Goal: Information Seeking & Learning: Understand process/instructions

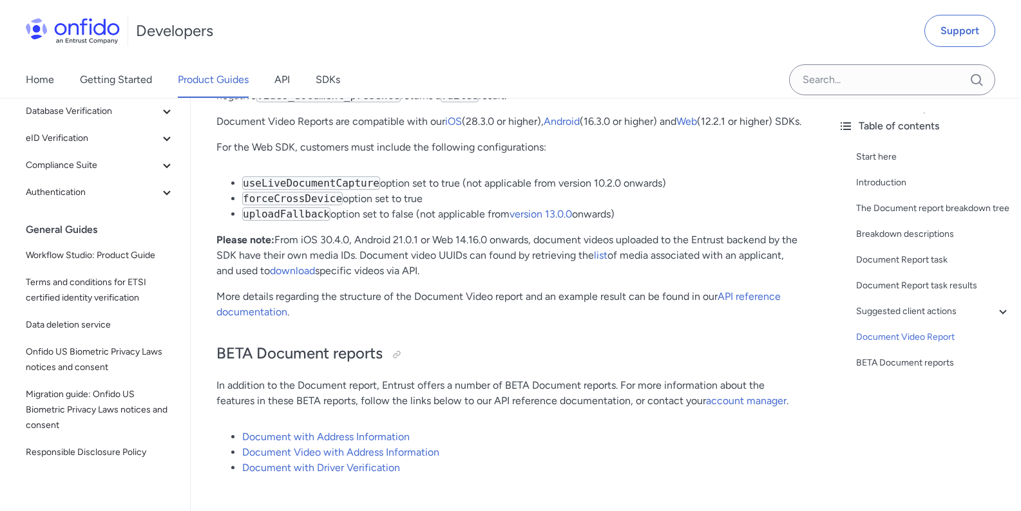
scroll to position [349, 0]
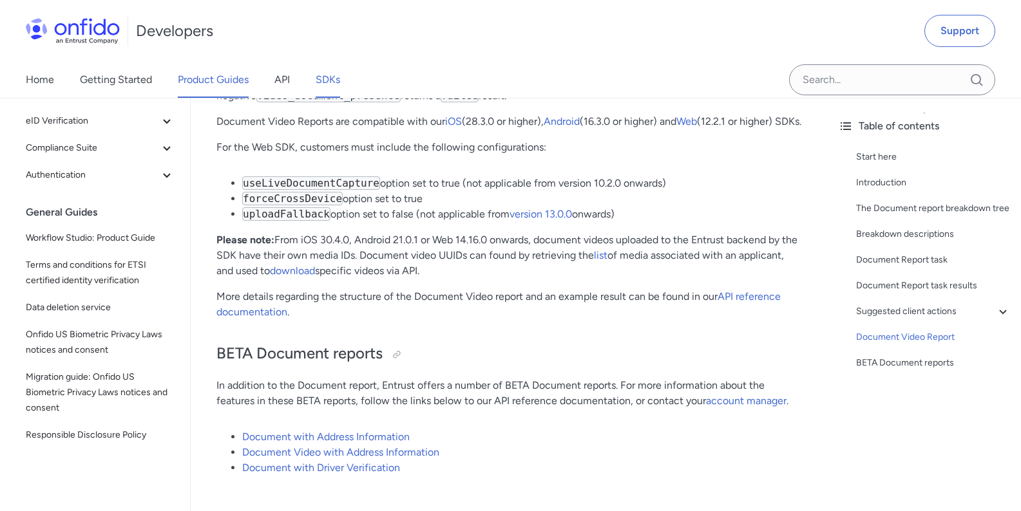
click at [318, 81] on link "SDKs" at bounding box center [328, 80] width 24 height 36
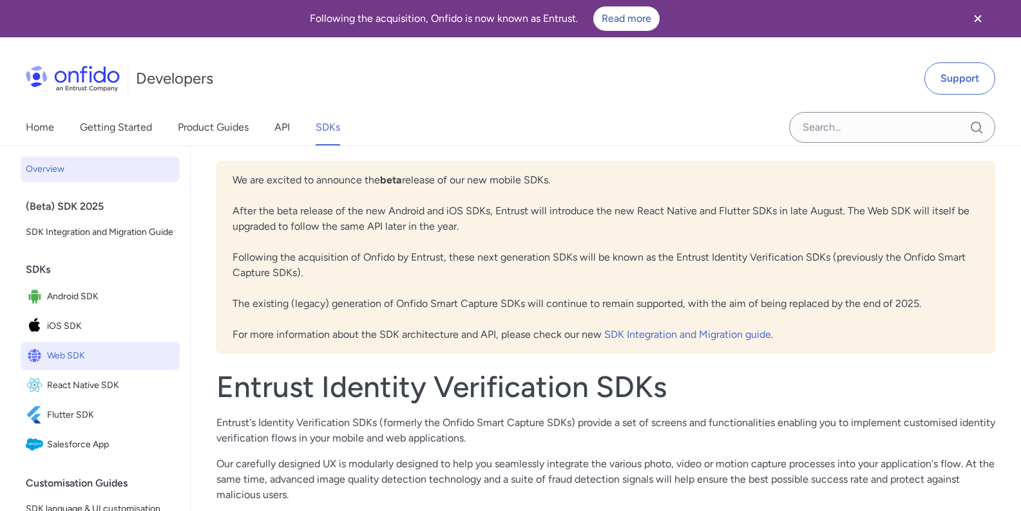
click at [99, 365] on span "Web SDK" at bounding box center [111, 356] width 128 height 18
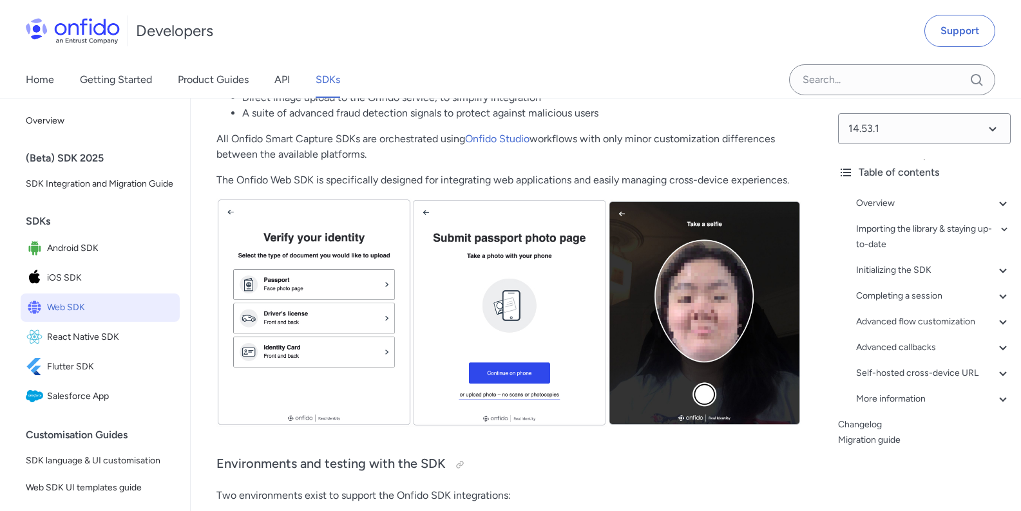
scroll to position [386, 0]
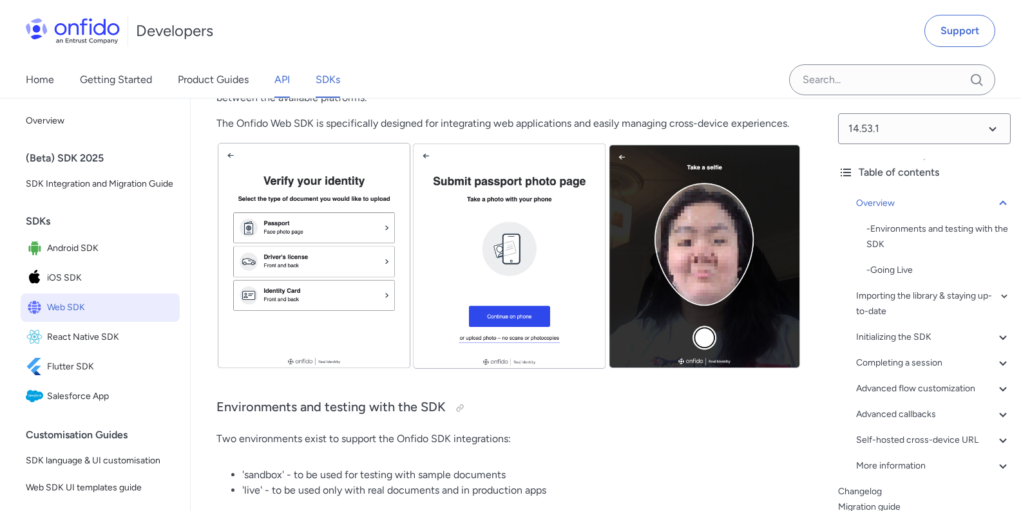
click at [289, 93] on link "API" at bounding box center [281, 80] width 15 height 36
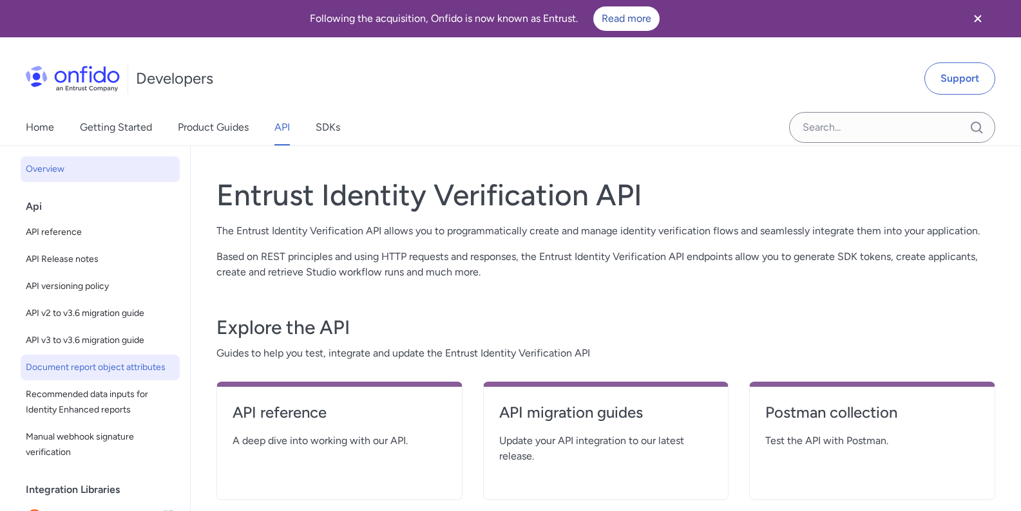
click at [124, 376] on span "Document report object attributes" at bounding box center [100, 367] width 149 height 15
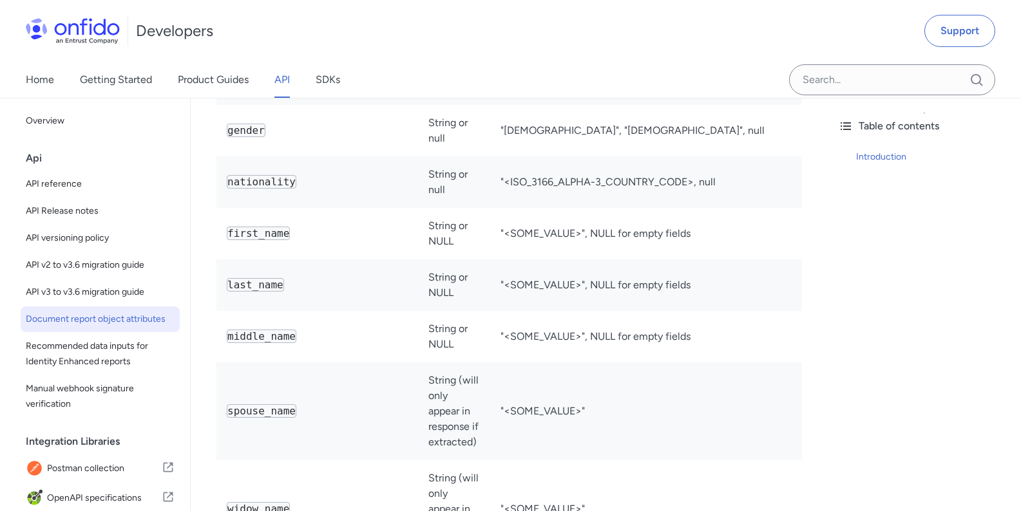
scroll to position [1314, 0]
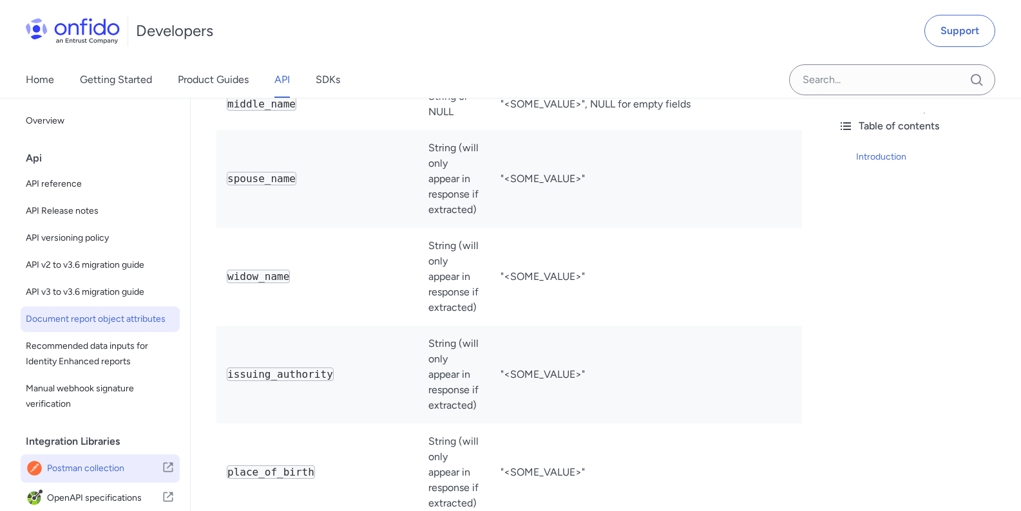
click at [164, 473] on icon at bounding box center [169, 468] width 10 height 10
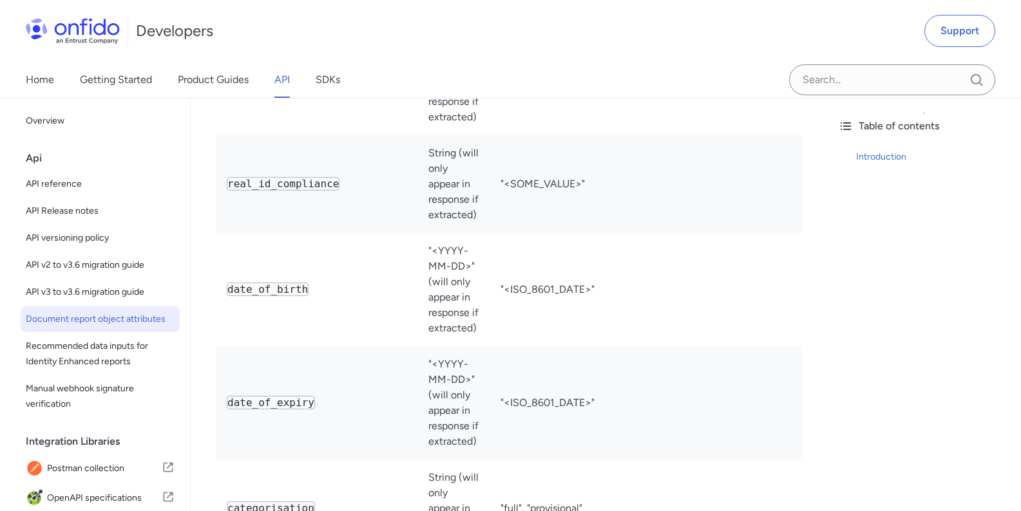
click at [969, 392] on div "Table of contents Introduction" at bounding box center [924, 305] width 193 height 414
click at [60, 184] on span "API reference" at bounding box center [100, 183] width 149 height 15
select select "http"
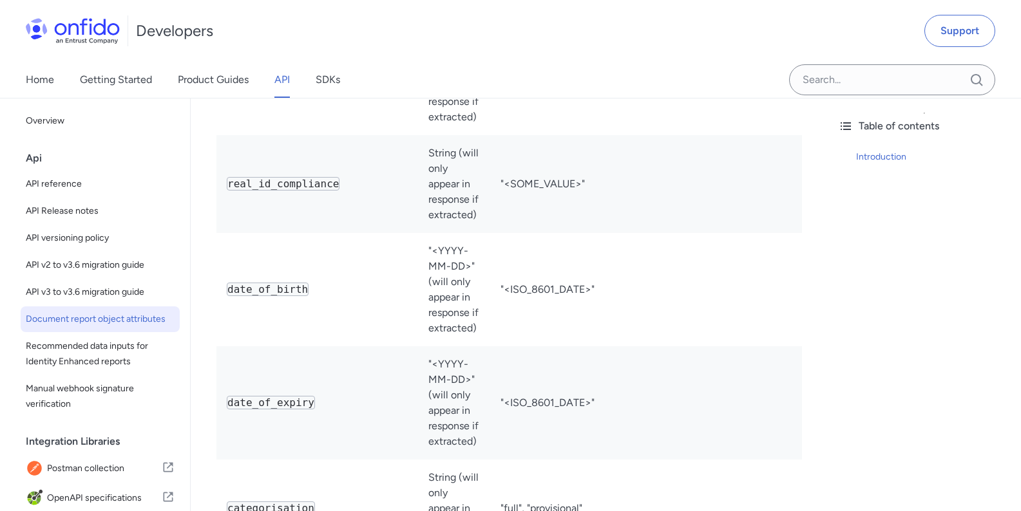
select select "http"
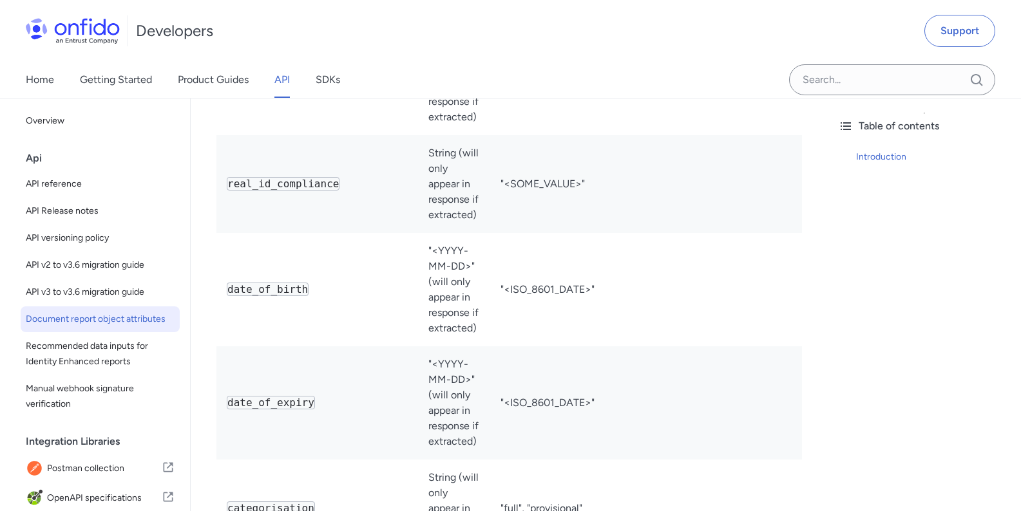
select select "http"
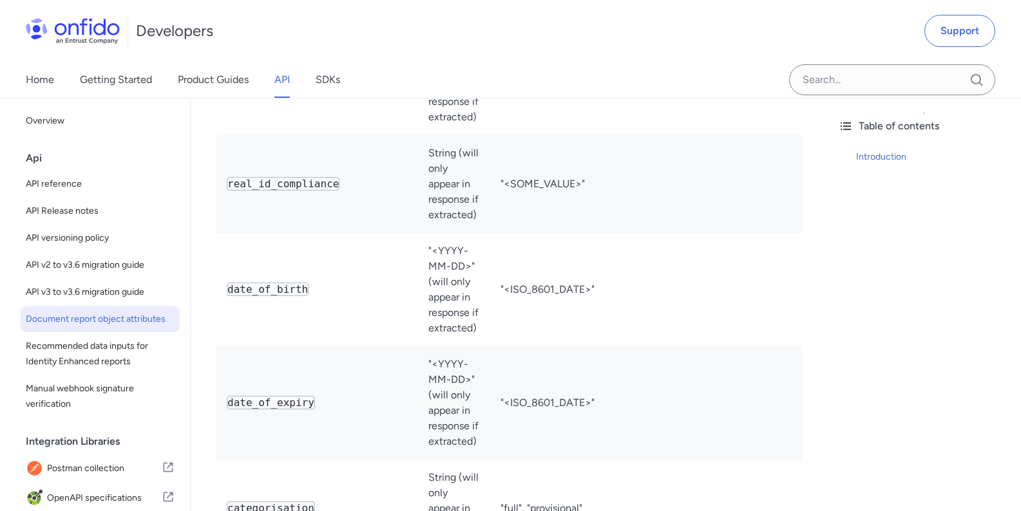
select select "http"
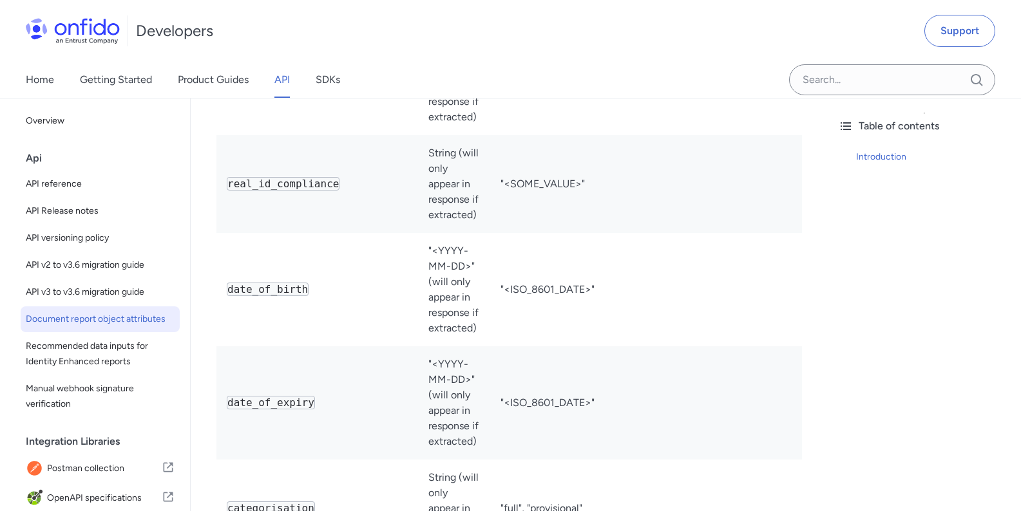
select select "http"
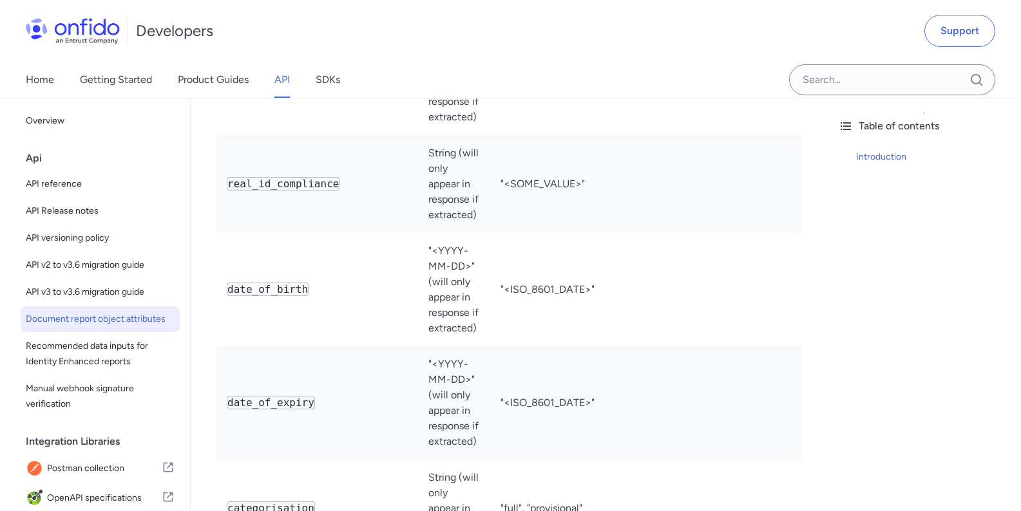
select select "http"
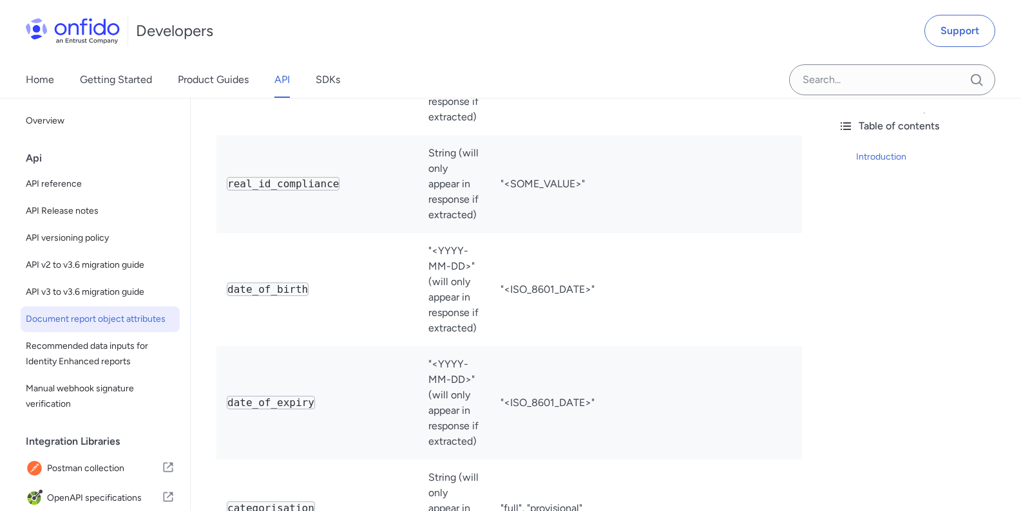
select select "http"
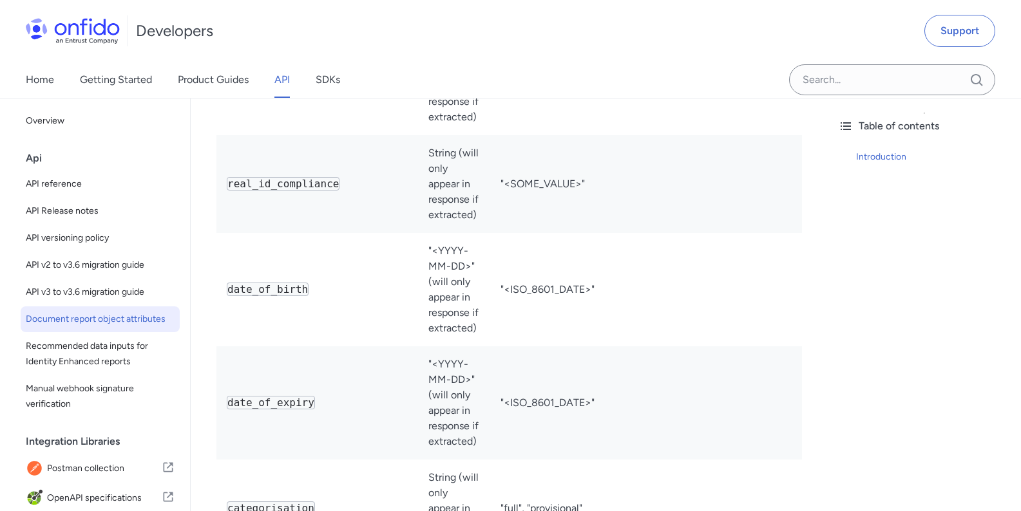
select select "http"
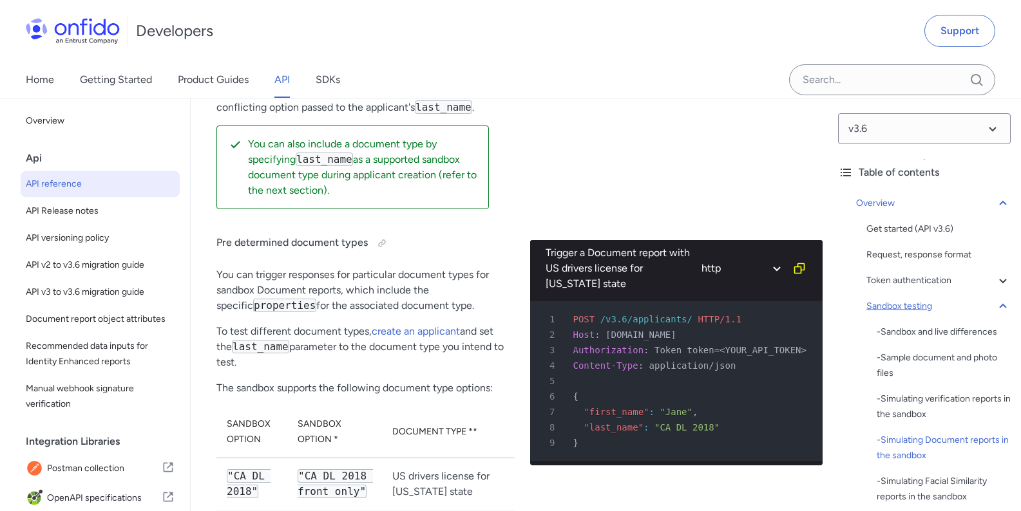
click at [995, 307] on icon at bounding box center [1002, 306] width 15 height 15
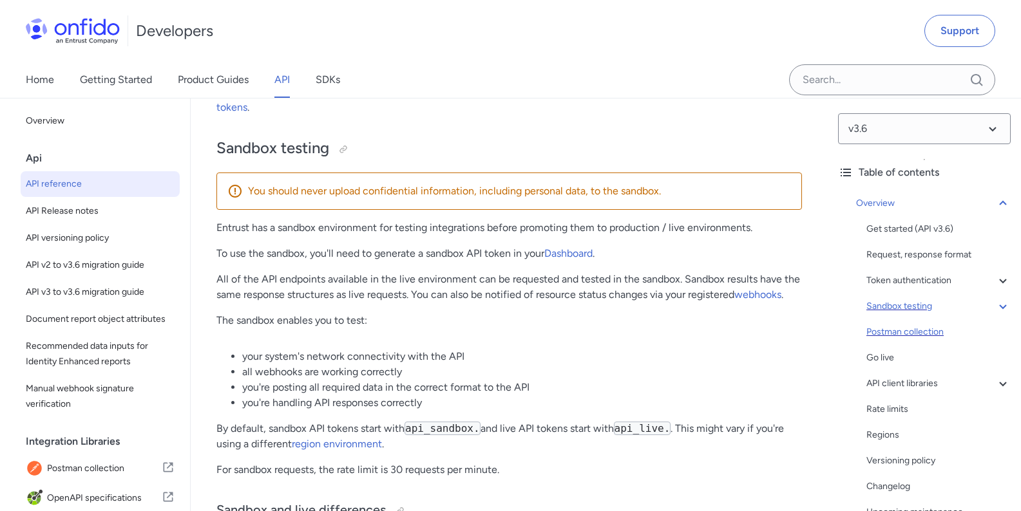
scroll to position [77, 0]
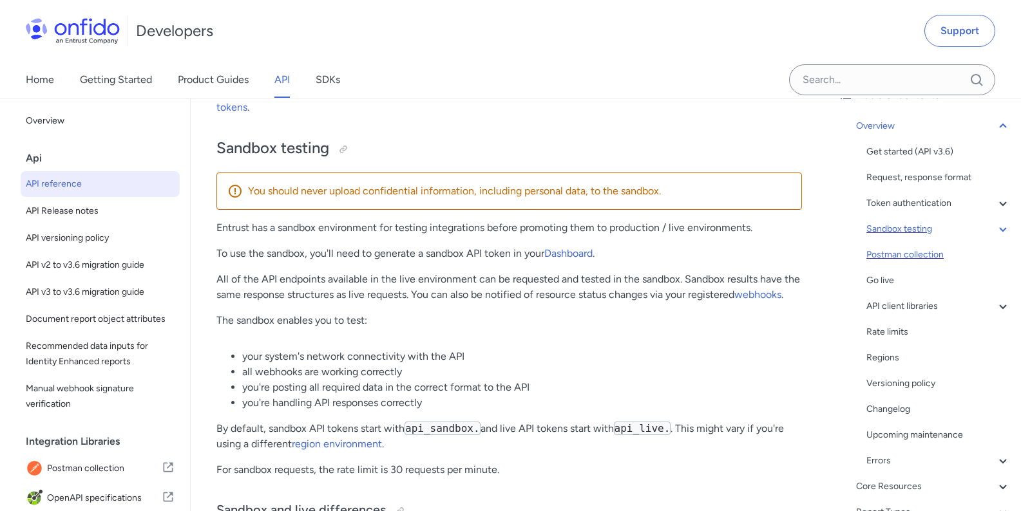
click at [922, 258] on div "Postman collection" at bounding box center [938, 254] width 144 height 15
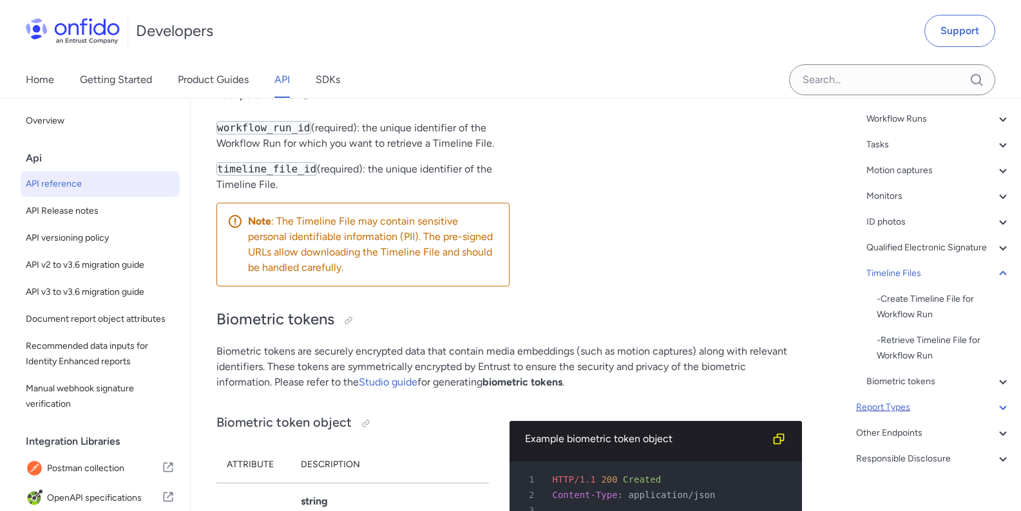
scroll to position [40, 0]
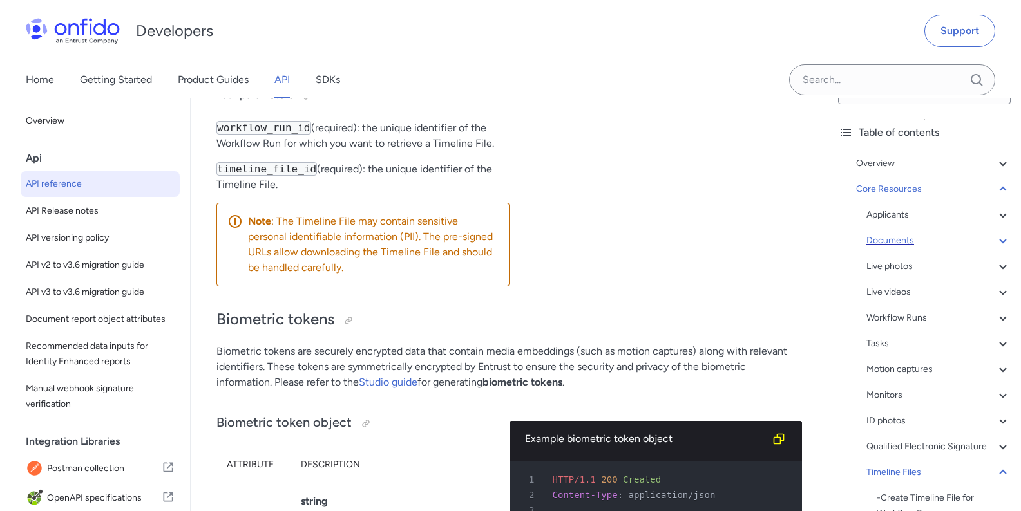
click at [892, 242] on div "Documents" at bounding box center [938, 240] width 144 height 15
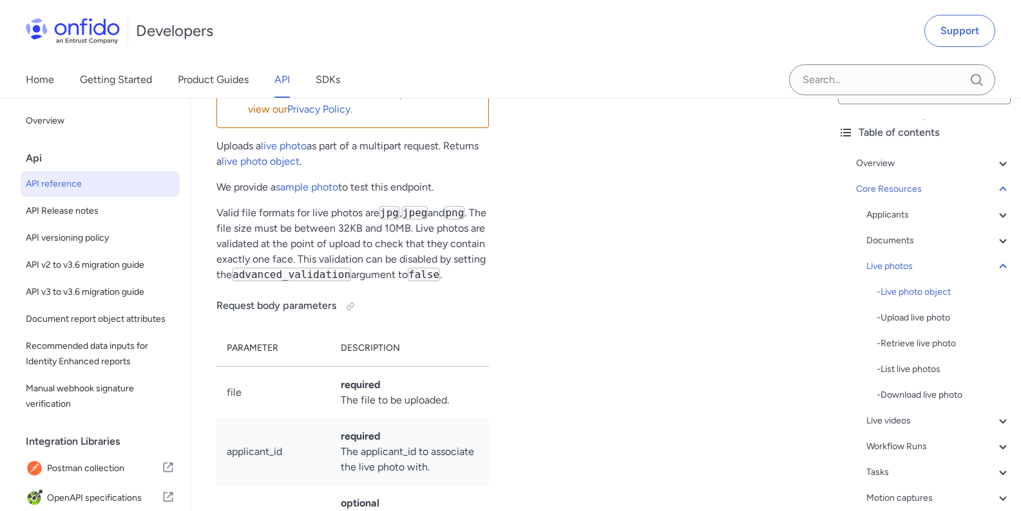
scroll to position [27534, 0]
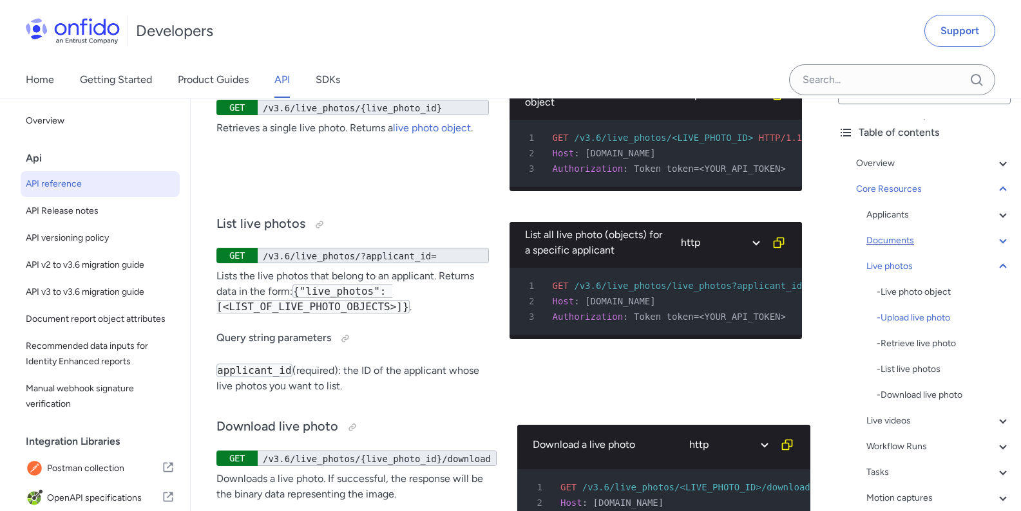
click at [892, 238] on div "Documents" at bounding box center [938, 240] width 144 height 15
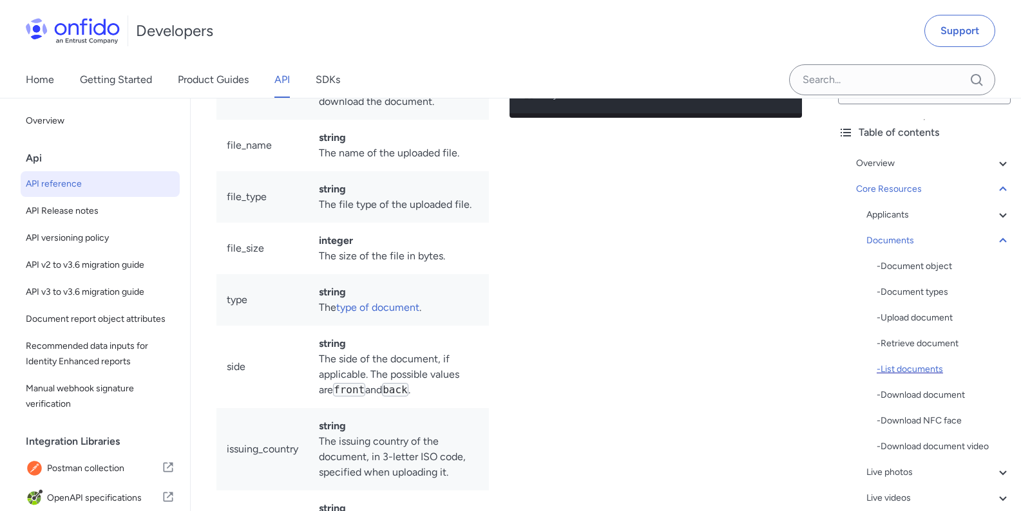
click at [911, 367] on div "- List documents" at bounding box center [944, 369] width 134 height 15
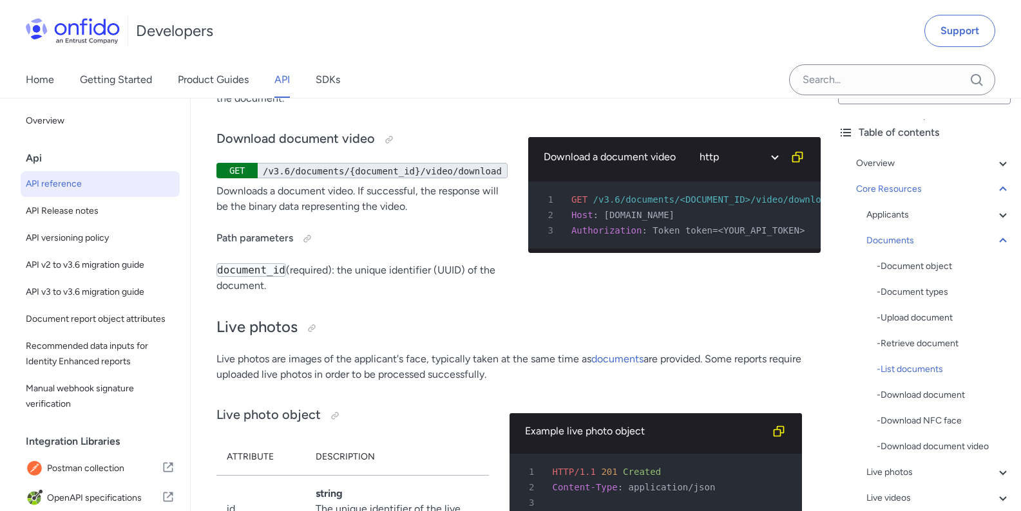
click at [903, 405] on div "- Document object - Document types - Upload document - Retrieve document - List…" at bounding box center [944, 357] width 134 height 196
click at [908, 398] on div "- Download document" at bounding box center [944, 395] width 134 height 15
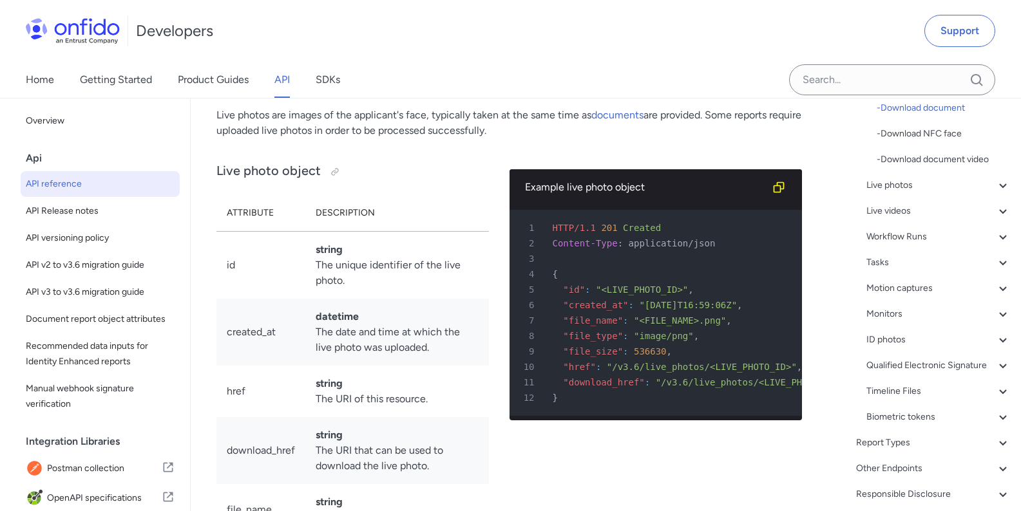
scroll to position [349, 0]
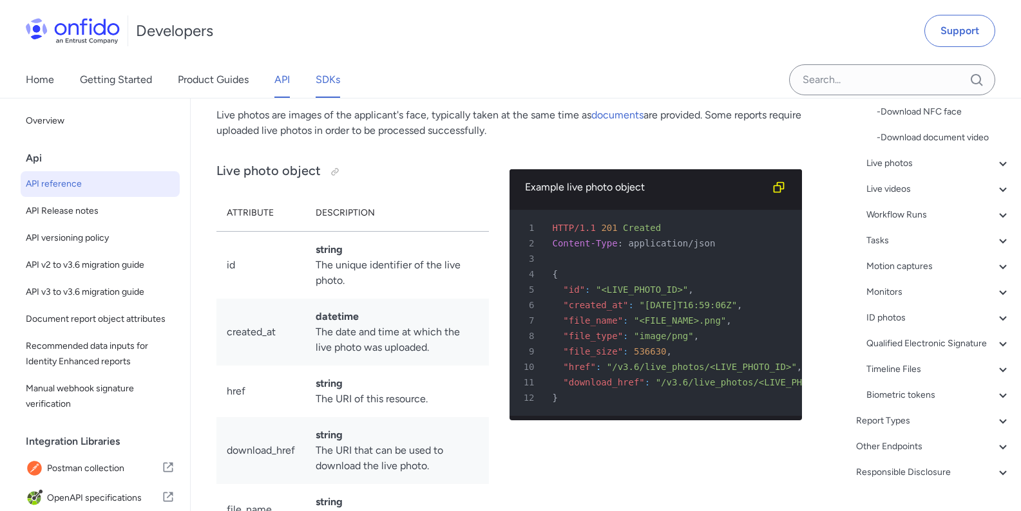
click at [332, 87] on link "SDKs" at bounding box center [328, 80] width 24 height 36
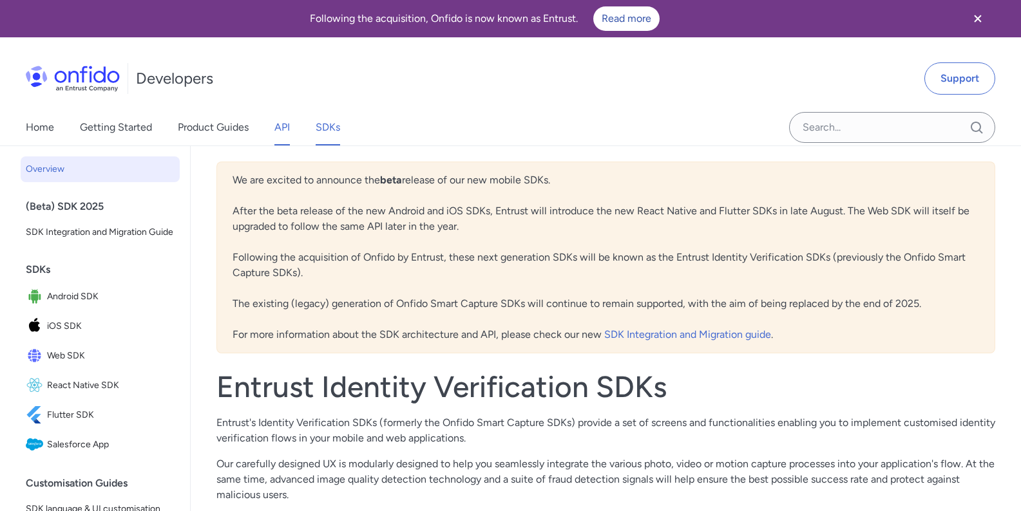
click at [275, 121] on link "API" at bounding box center [281, 128] width 15 height 36
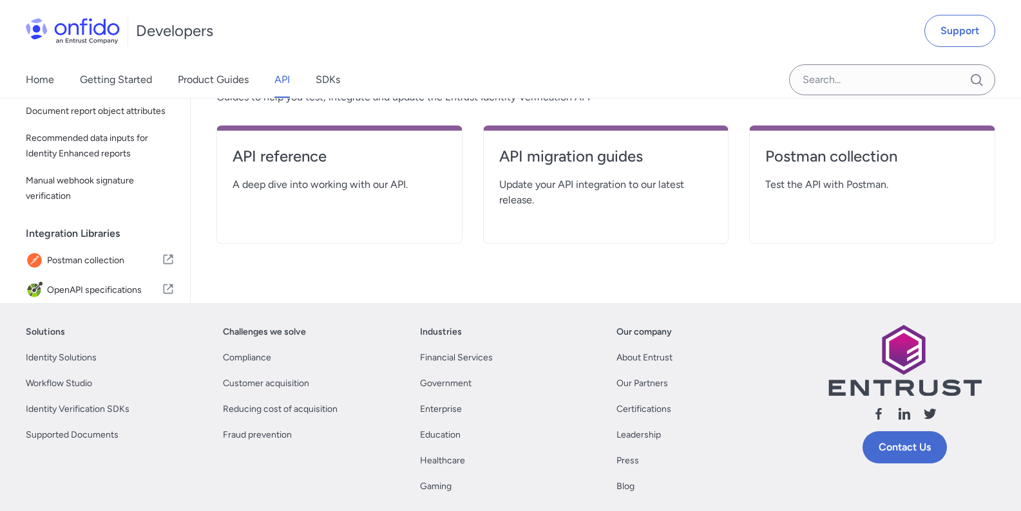
scroll to position [232, 0]
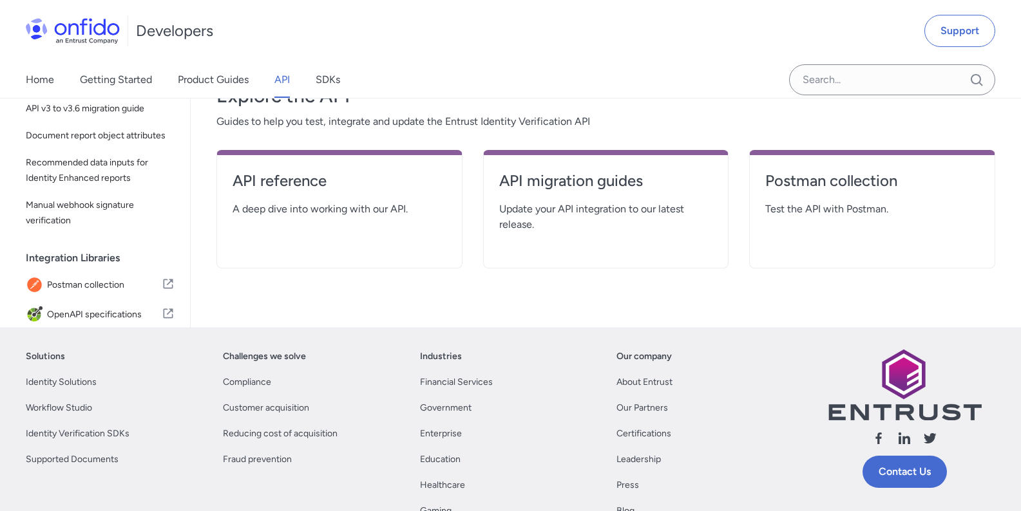
click at [309, 169] on div "API reference A deep dive into working with our API." at bounding box center [339, 209] width 246 height 119
click at [308, 188] on h4 "API reference" at bounding box center [340, 181] width 214 height 21
select select "http"
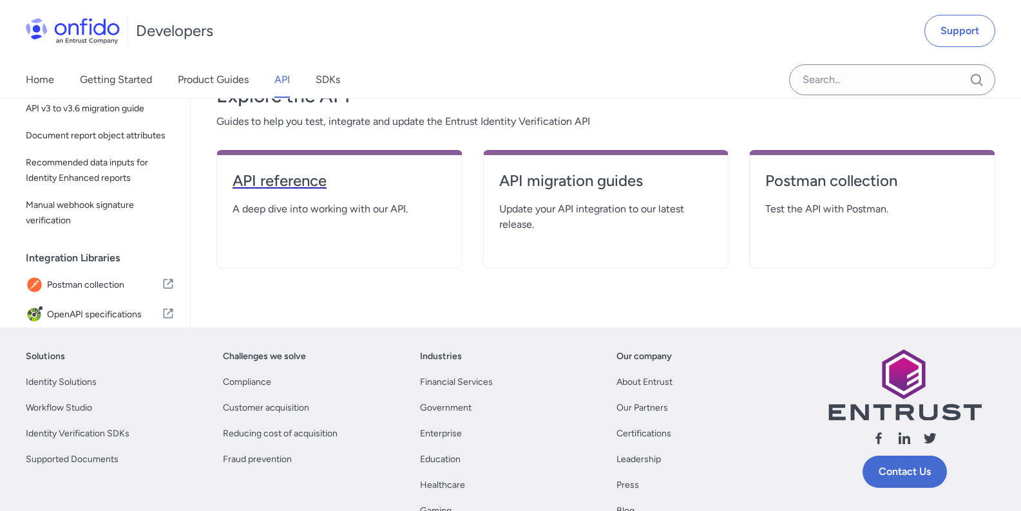
select select "http"
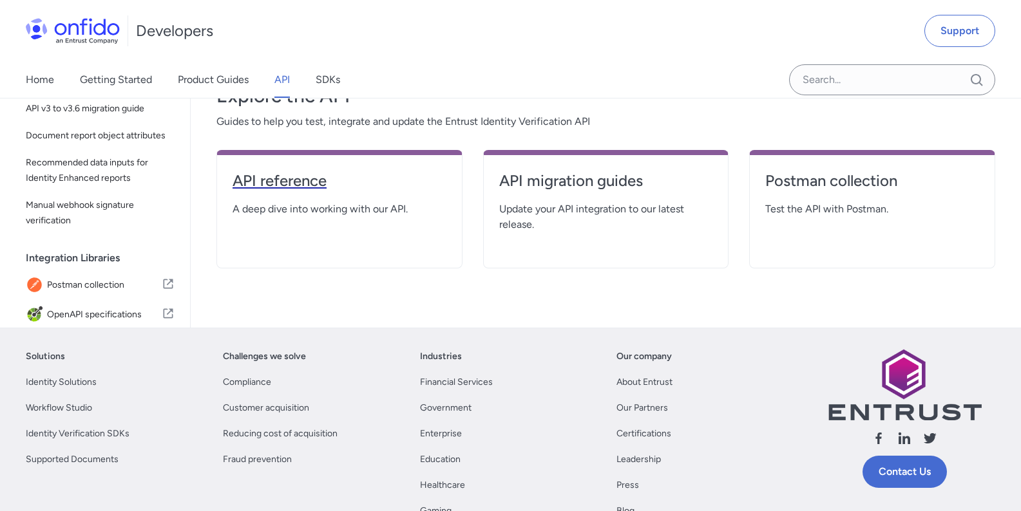
select select "http"
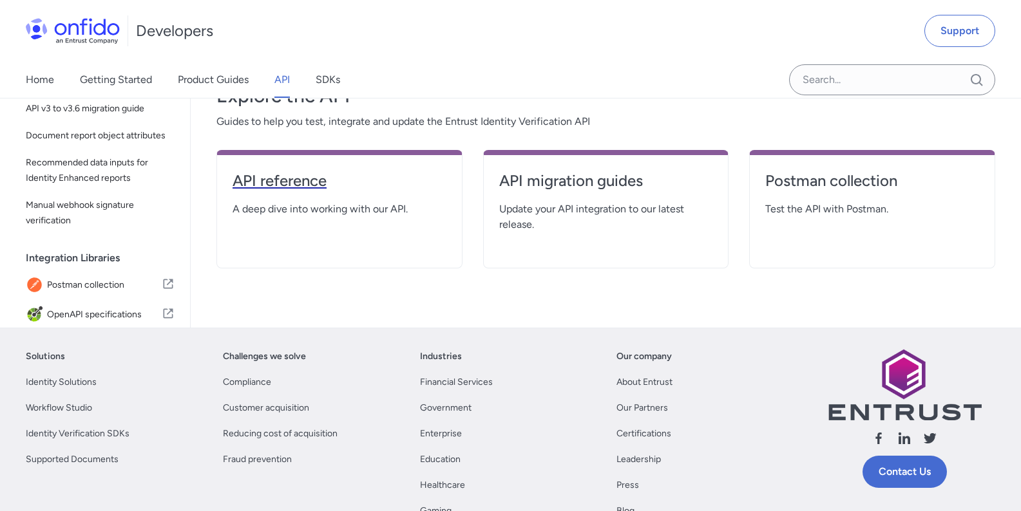
select select "http"
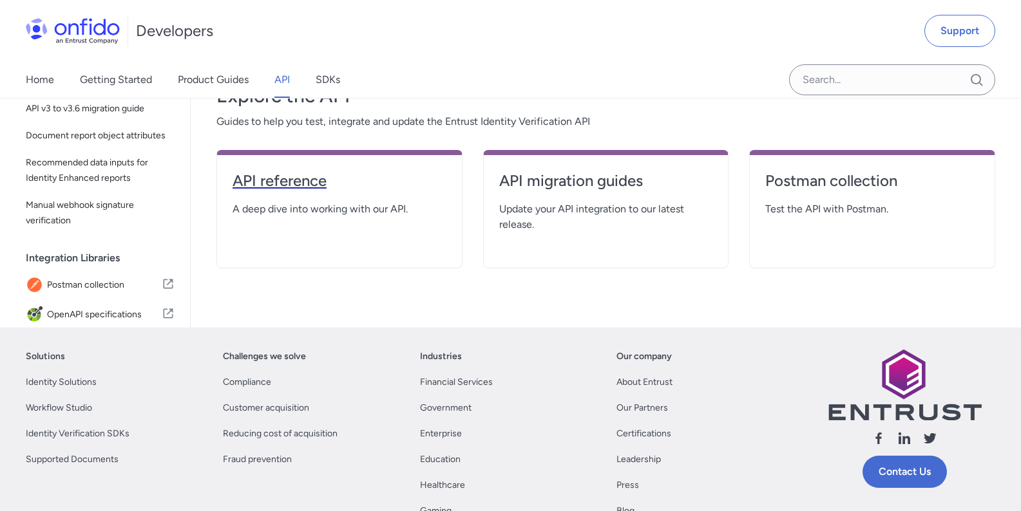
select select "http"
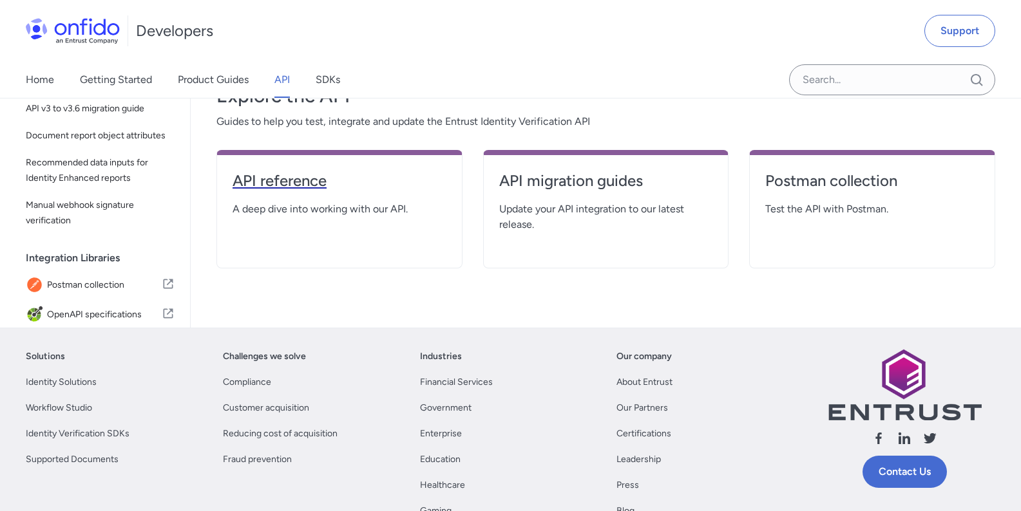
select select "http"
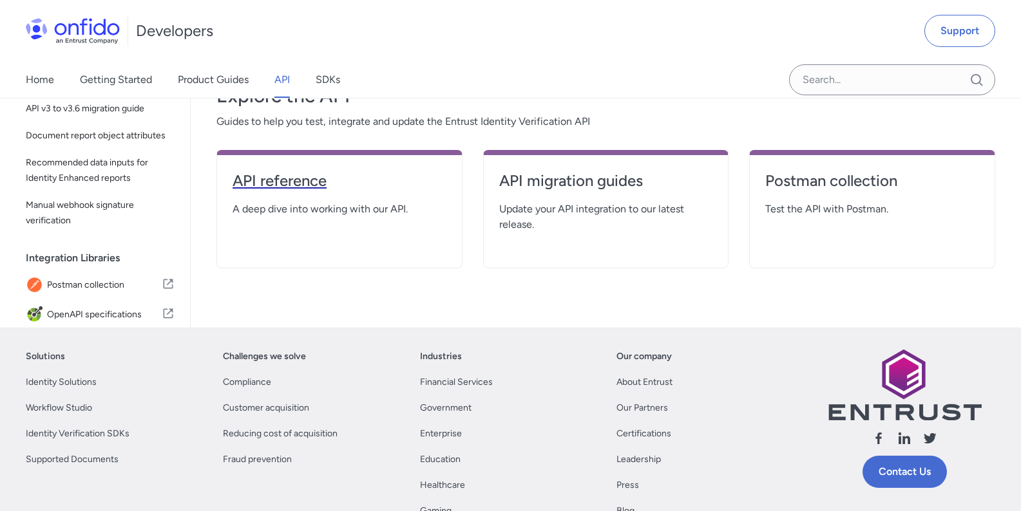
select select "http"
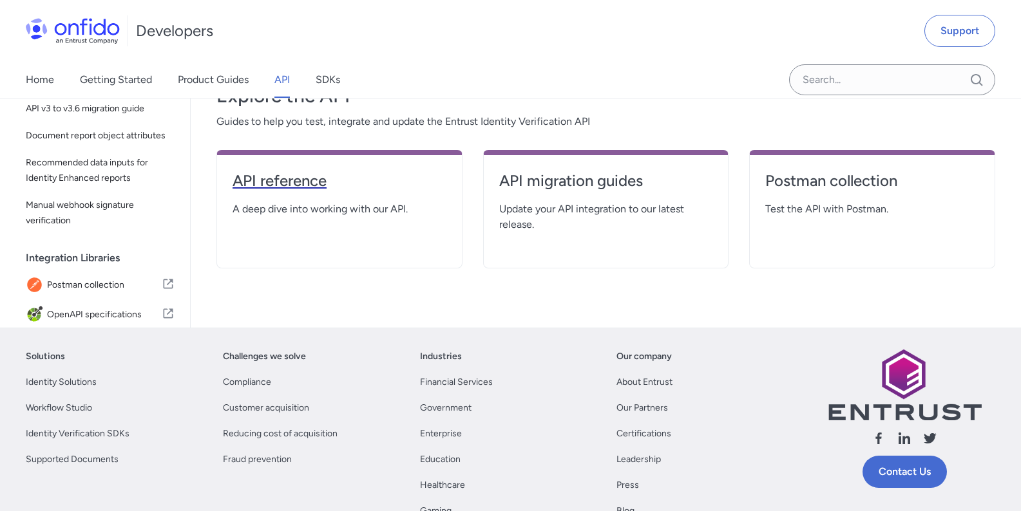
select select "http"
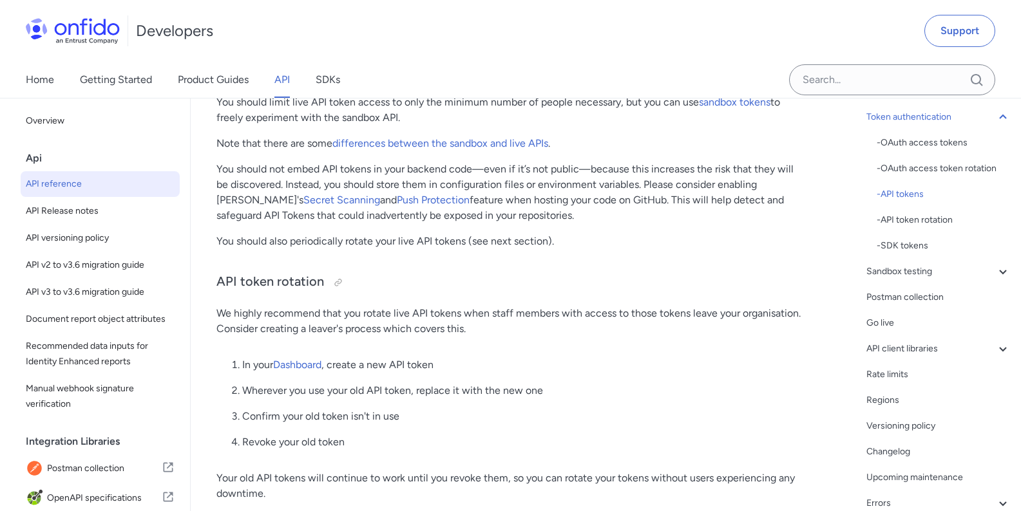
scroll to position [309, 0]
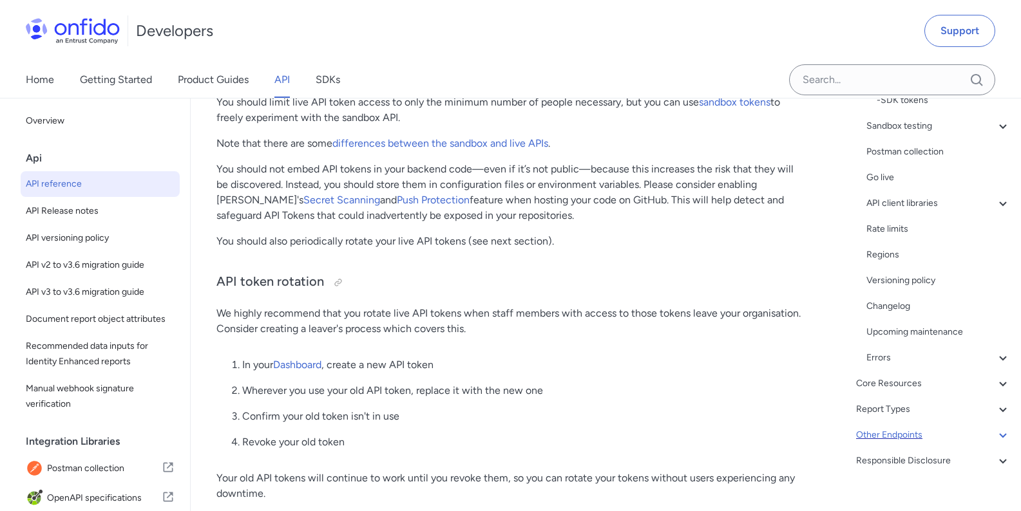
click at [931, 439] on div "Other Endpoints" at bounding box center [933, 435] width 155 height 15
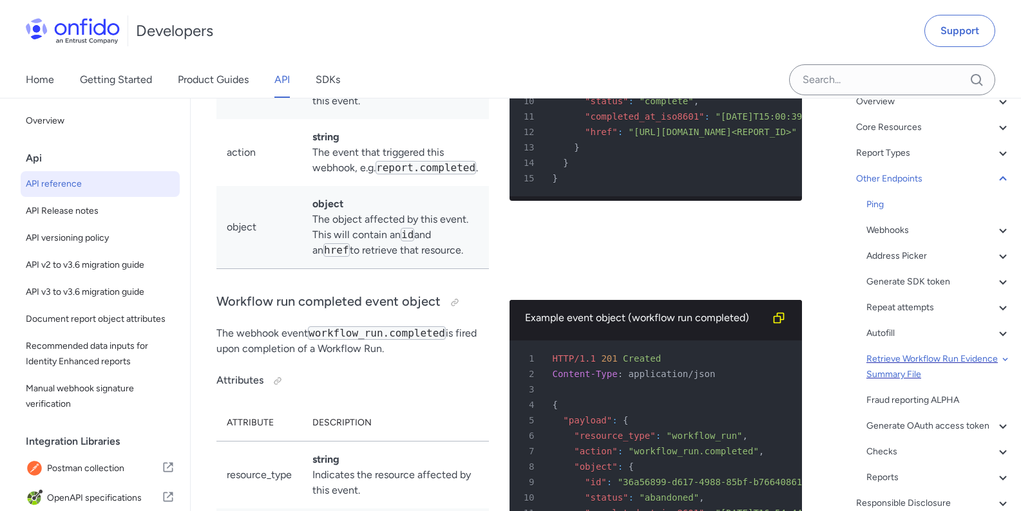
scroll to position [179, 0]
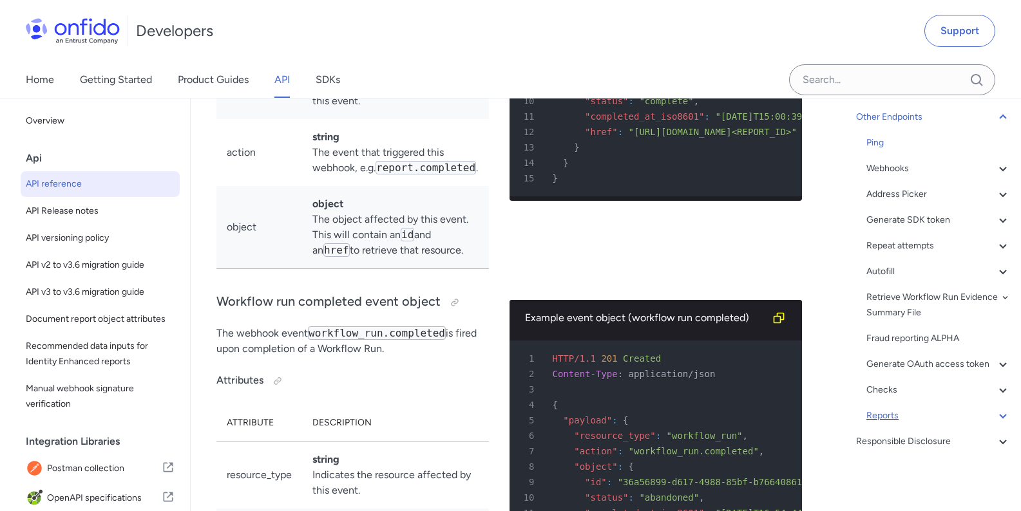
click at [930, 413] on div "Reports" at bounding box center [938, 415] width 144 height 15
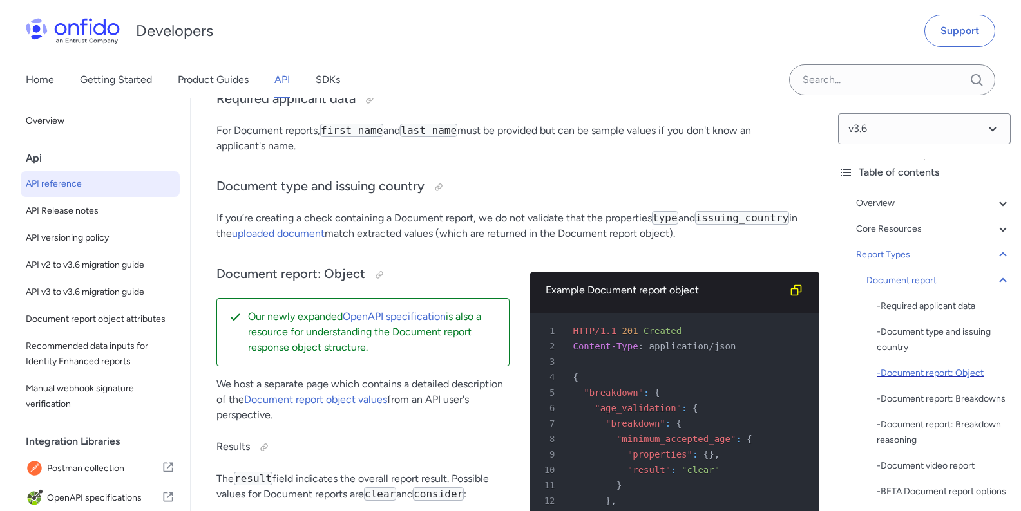
click at [919, 376] on div "- Document report: Object" at bounding box center [944, 373] width 134 height 15
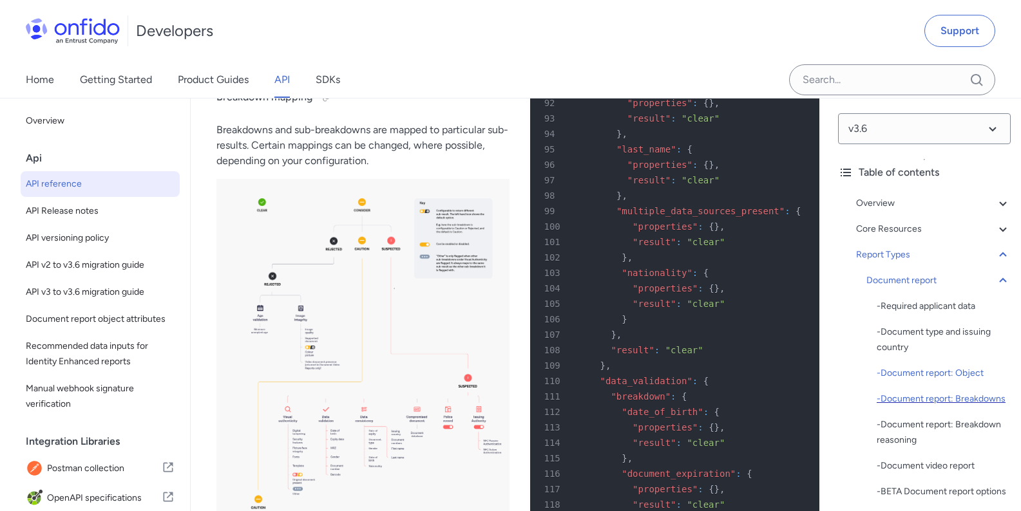
click at [917, 394] on div "- Document report: Breakdowns" at bounding box center [944, 399] width 134 height 15
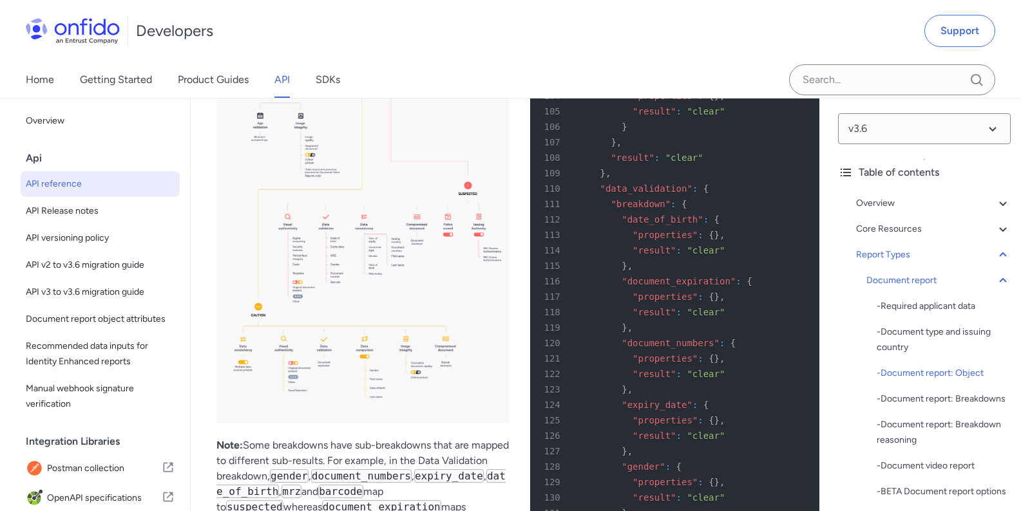
click at [896, 238] on div "Overview Get started (API v3.6) Request, response format Token authentication -…" at bounding box center [924, 487] width 173 height 593
click at [896, 231] on div "Core Resources" at bounding box center [933, 229] width 155 height 15
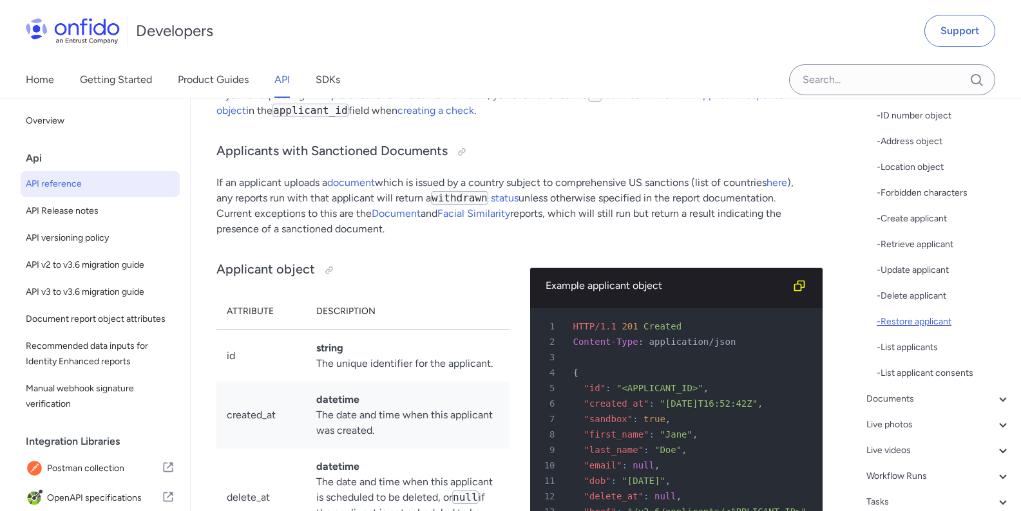
scroll to position [309, 0]
click at [928, 330] on div "Applicants - Applicants with Sanctioned Documents - Applicant object - ID numbe…" at bounding box center [938, 262] width 144 height 649
click at [927, 325] on div "Documents" at bounding box center [938, 321] width 144 height 15
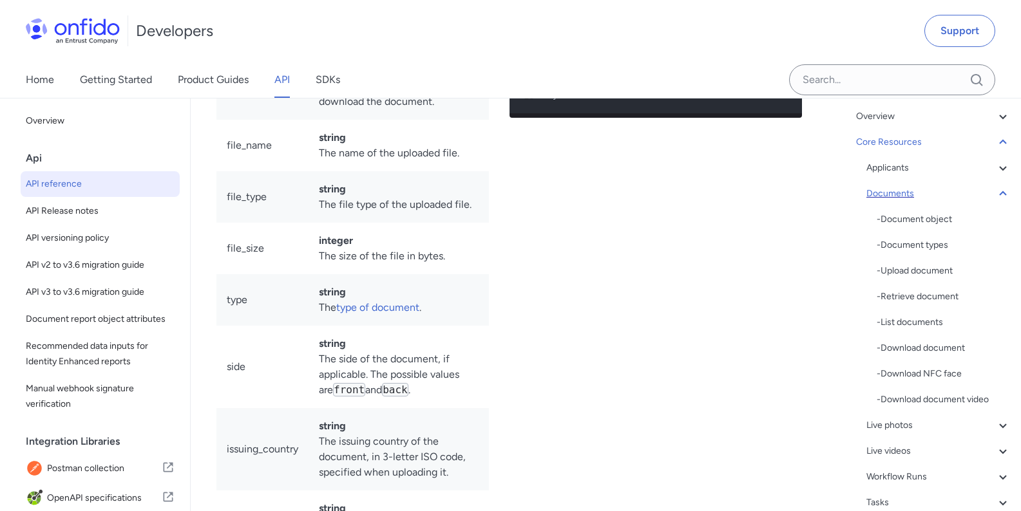
scroll to position [9, 0]
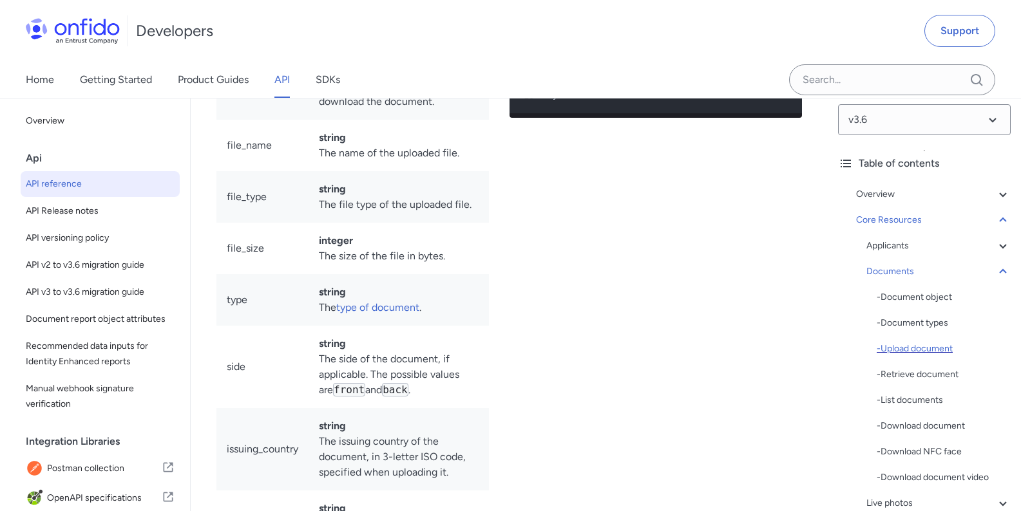
click at [936, 347] on div "- Upload document" at bounding box center [944, 348] width 134 height 15
